Goal: Transaction & Acquisition: Purchase product/service

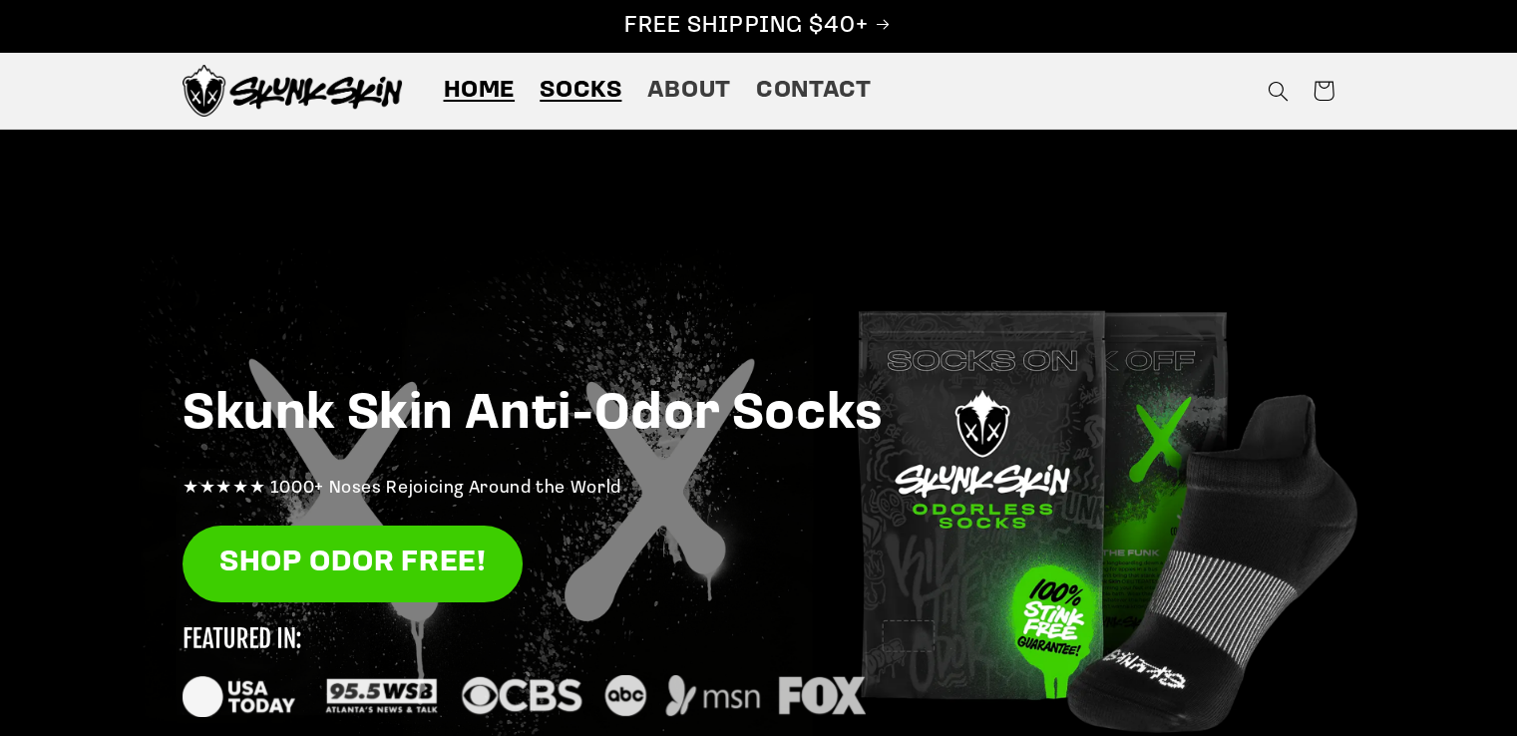
click at [626, 89] on link "Socks" at bounding box center [581, 91] width 107 height 56
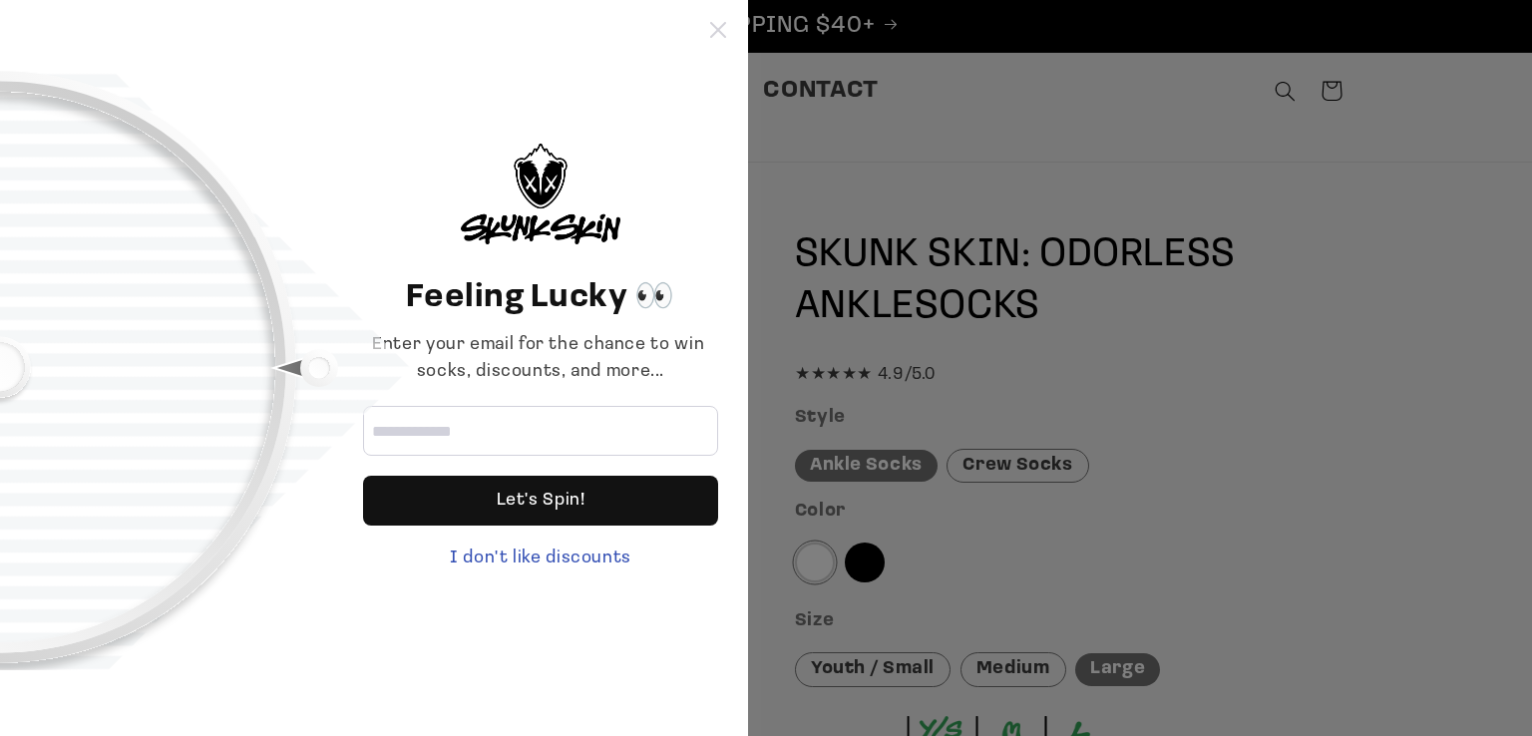
click at [710, 22] on icon at bounding box center [718, 30] width 16 height 16
